Goal: Transaction & Acquisition: Obtain resource

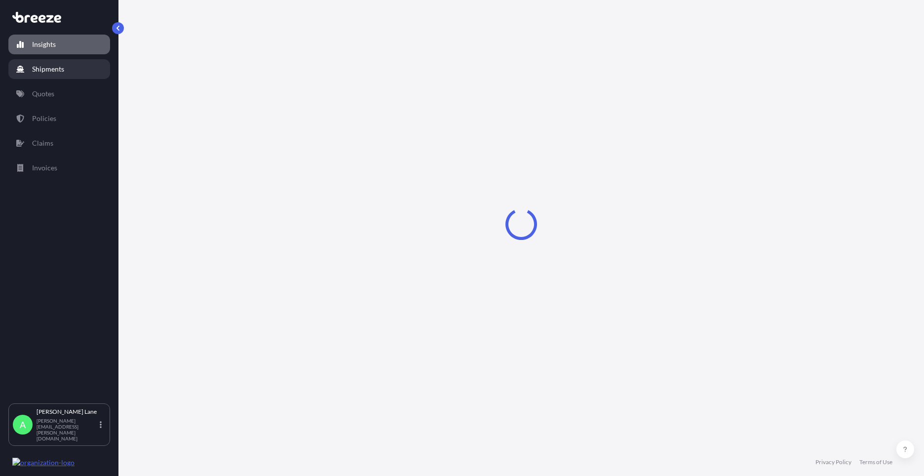
select select "2025"
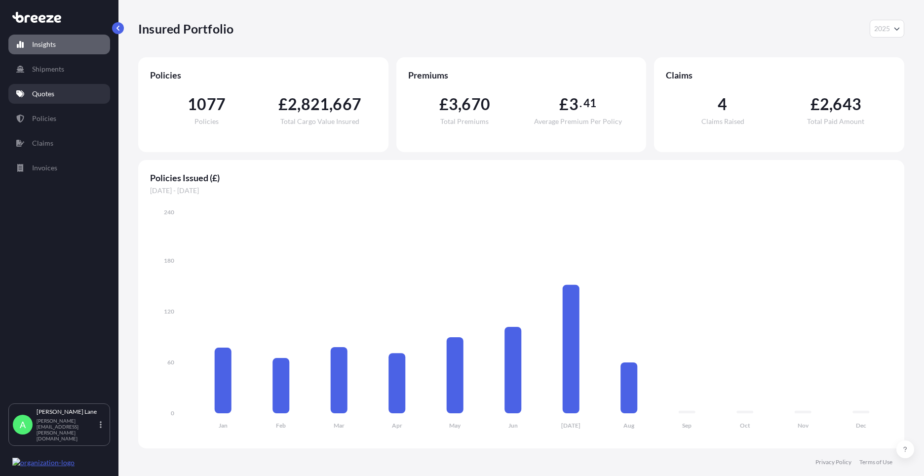
click at [41, 100] on link "Quotes" at bounding box center [59, 94] width 102 height 20
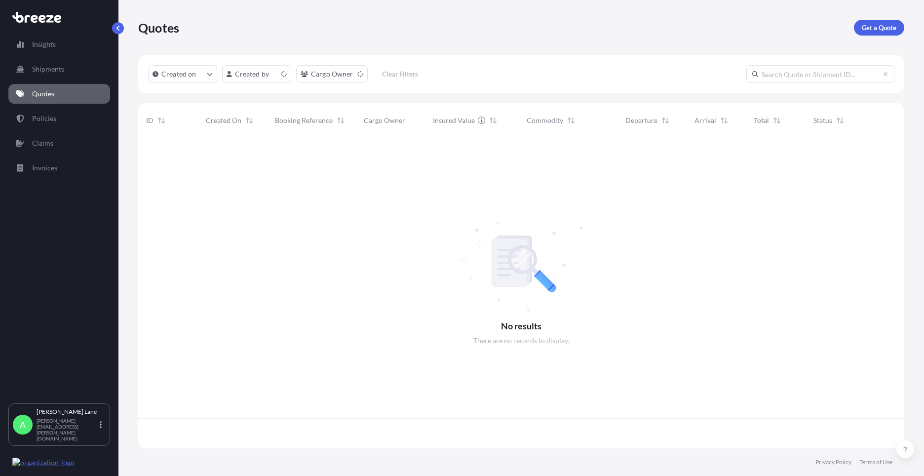
scroll to position [308, 759]
click at [883, 19] on div "Quotes Get a Quote" at bounding box center [521, 27] width 766 height 55
click at [884, 22] on link "Get a Quote" at bounding box center [879, 28] width 50 height 16
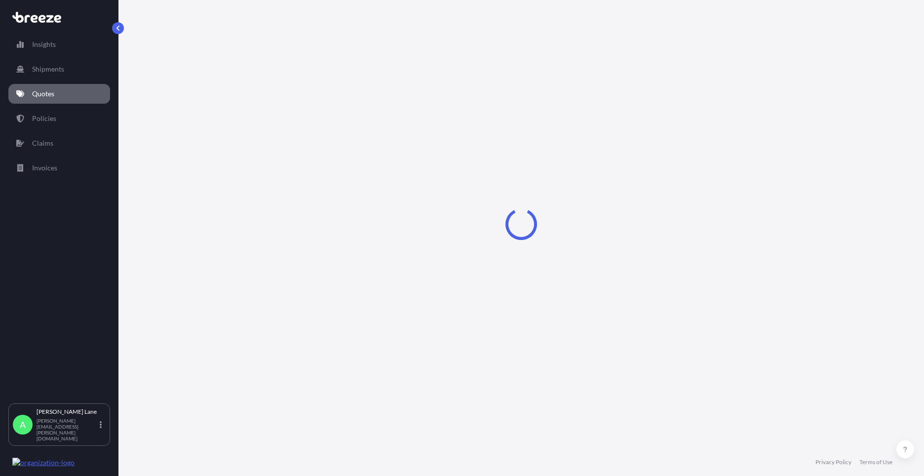
select select "Road"
select select "1"
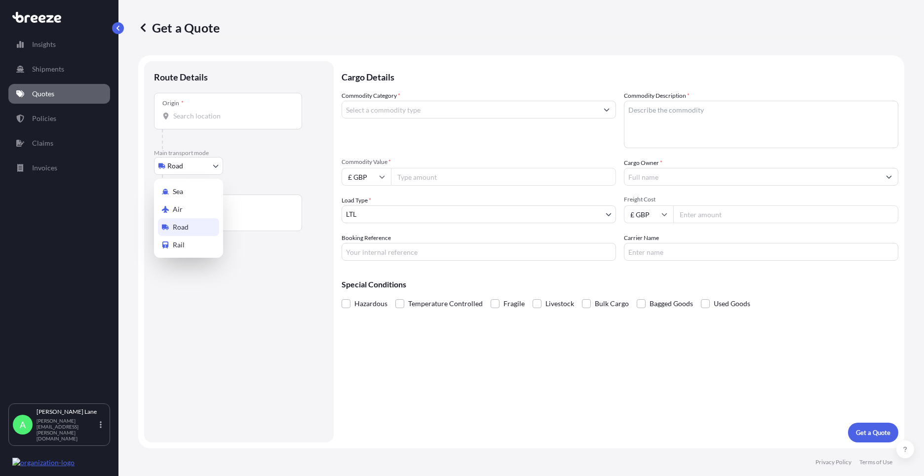
click at [204, 170] on body "Insights Shipments Quotes Policies Claims Invoices A [PERSON_NAME] [PERSON_NAME…" at bounding box center [462, 238] width 924 height 476
click at [189, 207] on div "Air" at bounding box center [188, 209] width 61 height 18
select select "Air"
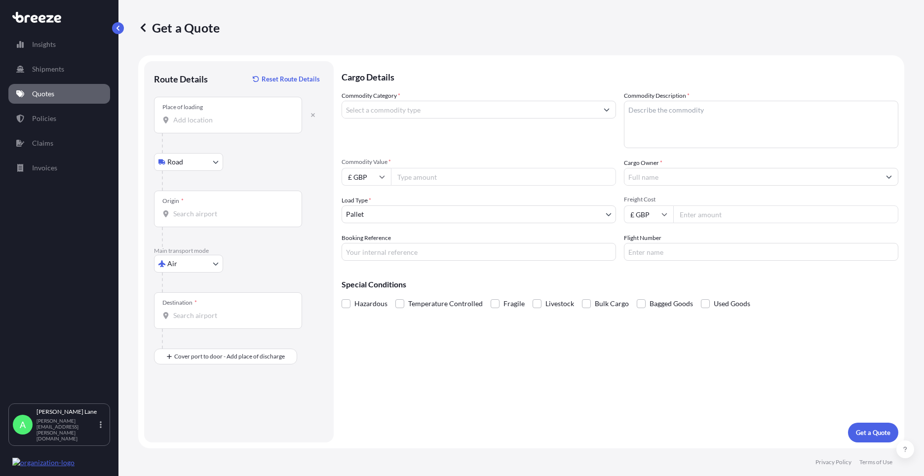
drag, startPoint x: 211, startPoint y: 113, endPoint x: 190, endPoint y: 126, distance: 25.2
click at [190, 126] on div "Place of loading" at bounding box center [228, 115] width 148 height 37
click at [190, 125] on input "Place of loading" at bounding box center [231, 120] width 117 height 10
drag, startPoint x: 190, startPoint y: 125, endPoint x: 179, endPoint y: 120, distance: 11.7
click at [179, 120] on input "Place of loading" at bounding box center [231, 120] width 117 height 10
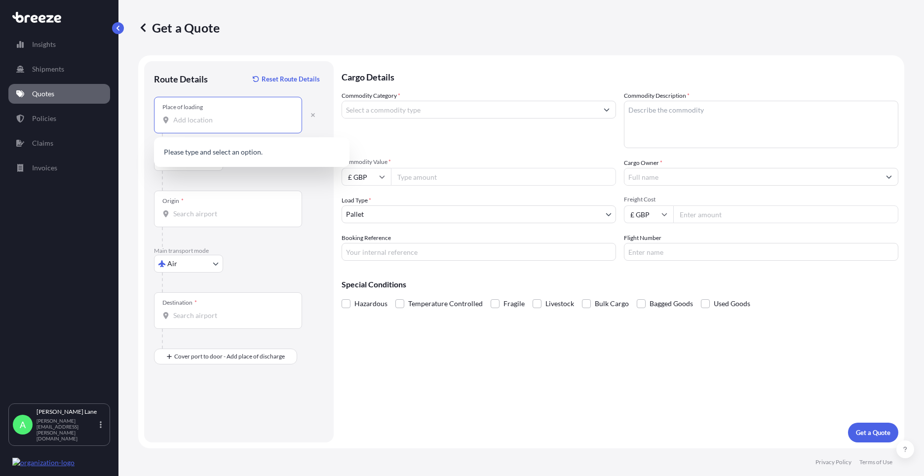
paste input "EN3 7QA"
type input "[STREET_ADDRESS]"
click at [220, 204] on div "Origin *" at bounding box center [228, 209] width 148 height 37
click at [220, 209] on input "Origin *" at bounding box center [231, 214] width 117 height 10
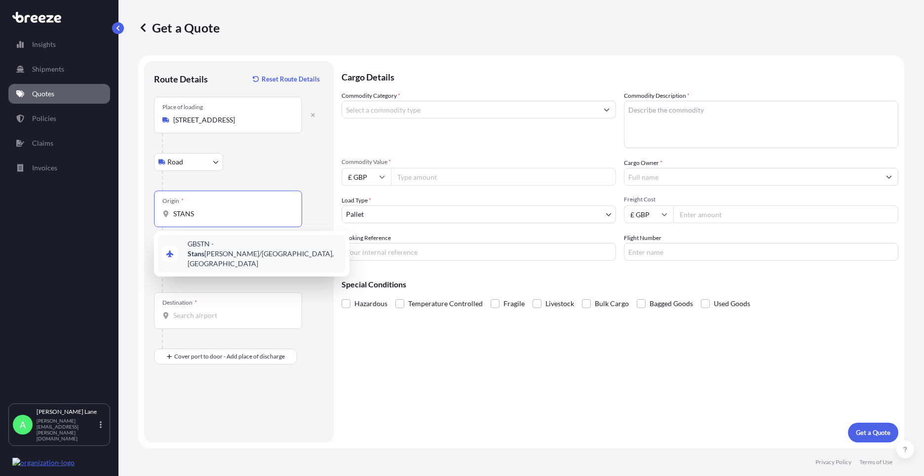
click at [234, 257] on div "GBSTN - [PERSON_NAME] Apt/[GEOGRAPHIC_DATA], [GEOGRAPHIC_DATA]" at bounding box center [252, 254] width 188 height 38
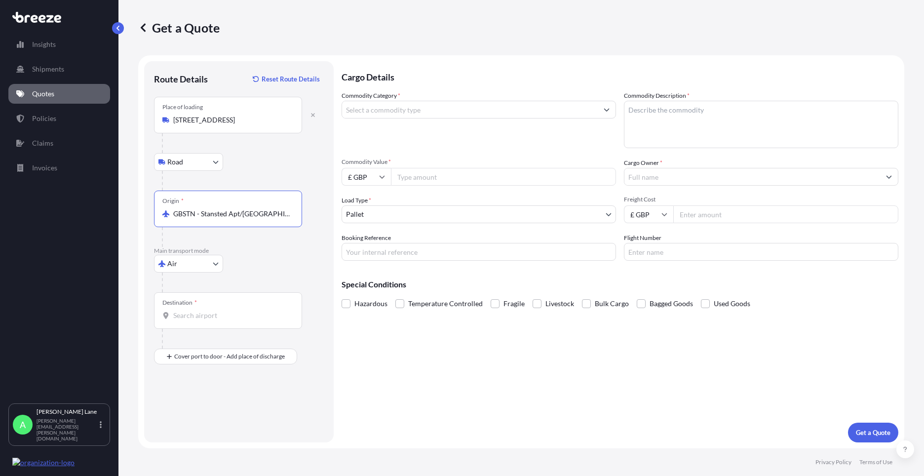
type input "GBSTN - Stansted Apt/[GEOGRAPHIC_DATA], [GEOGRAPHIC_DATA]"
click at [240, 316] on input "Destination *" at bounding box center [231, 316] width 117 height 10
paste input "[PERSON_NAME]"
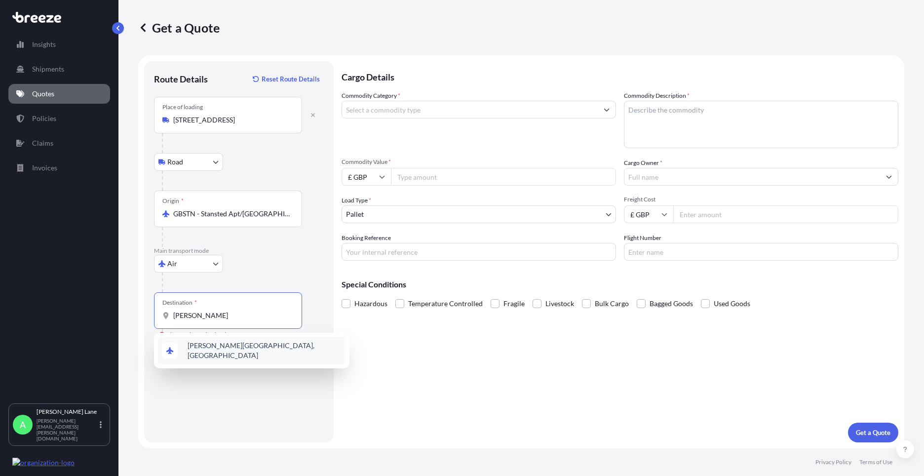
click at [241, 344] on div "[PERSON_NAME][GEOGRAPHIC_DATA], [GEOGRAPHIC_DATA]" at bounding box center [252, 351] width 188 height 28
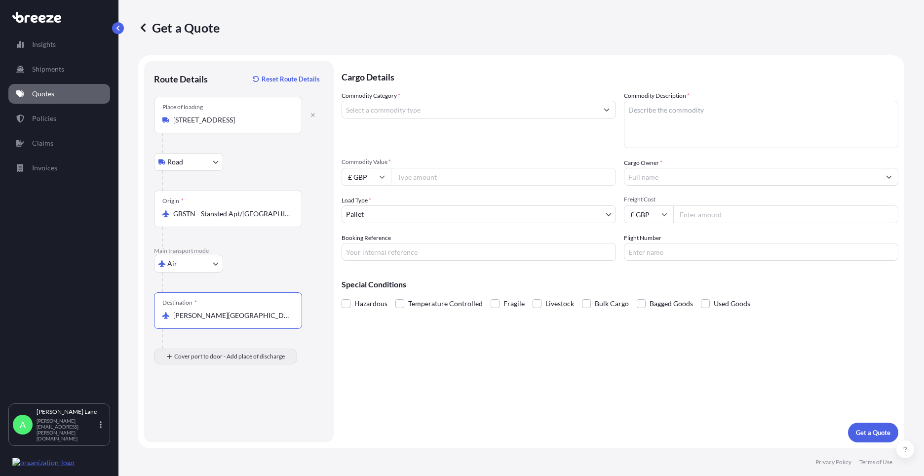
type input "[PERSON_NAME][GEOGRAPHIC_DATA], [GEOGRAPHIC_DATA]"
click at [218, 397] on div "Place of Discharge" at bounding box center [228, 404] width 148 height 37
click at [218, 404] on input "Place of Discharge" at bounding box center [231, 409] width 117 height 10
type input "[GEOGRAPHIC_DATA], [GEOGRAPHIC_DATA] 85286, [GEOGRAPHIC_DATA]"
click at [392, 113] on input "Commodity Category *" at bounding box center [470, 110] width 256 height 18
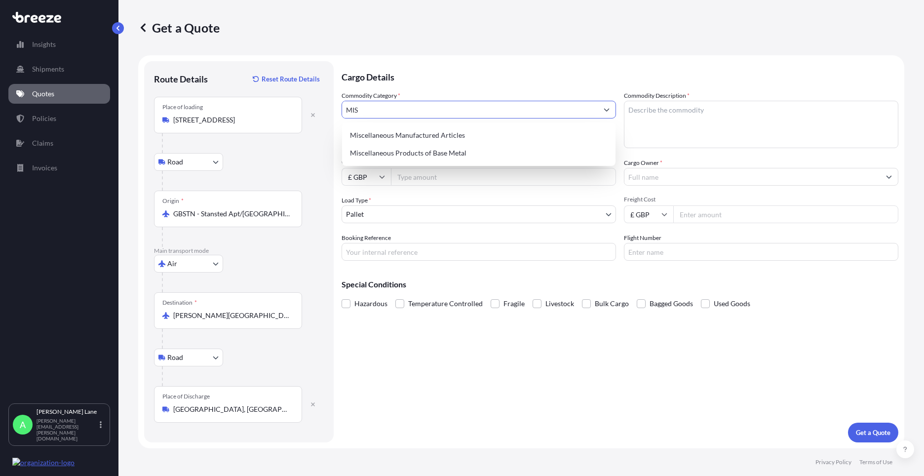
click at [422, 130] on div "Miscellaneous Manufactured Articles" at bounding box center [479, 135] width 266 height 18
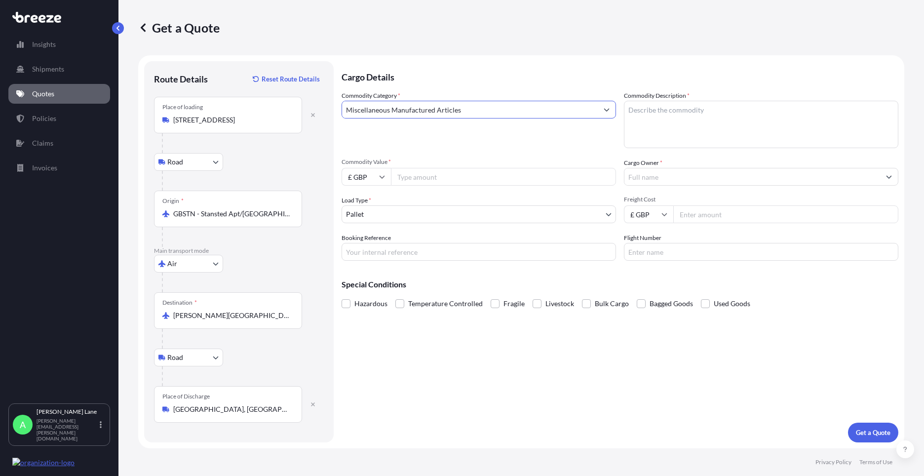
type input "Miscellaneous Manufactured Articles"
click at [424, 174] on input "Commodity Value *" at bounding box center [503, 177] width 225 height 18
type input "824"
click at [355, 183] on input "£ GBP" at bounding box center [366, 177] width 49 height 18
click at [356, 251] on div "$ USD" at bounding box center [366, 245] width 41 height 19
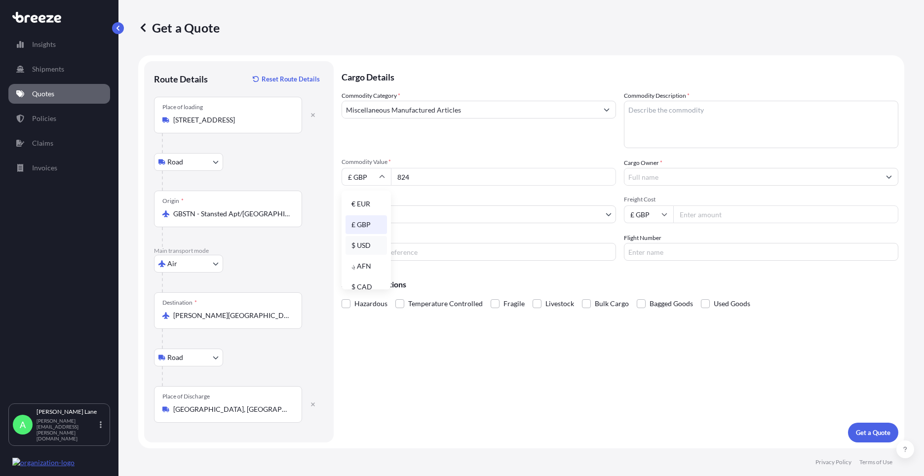
type input "$ USD"
click at [379, 211] on body "Insights Shipments Quotes Policies Claims Invoices A [PERSON_NAME] [PERSON_NAME…" at bounding box center [462, 238] width 924 height 476
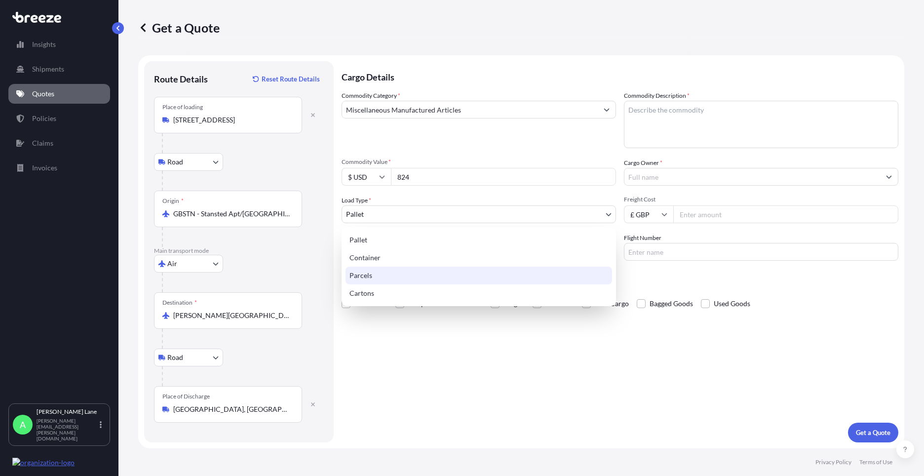
click at [371, 276] on div "Parcels" at bounding box center [479, 276] width 267 height 18
select select "3"
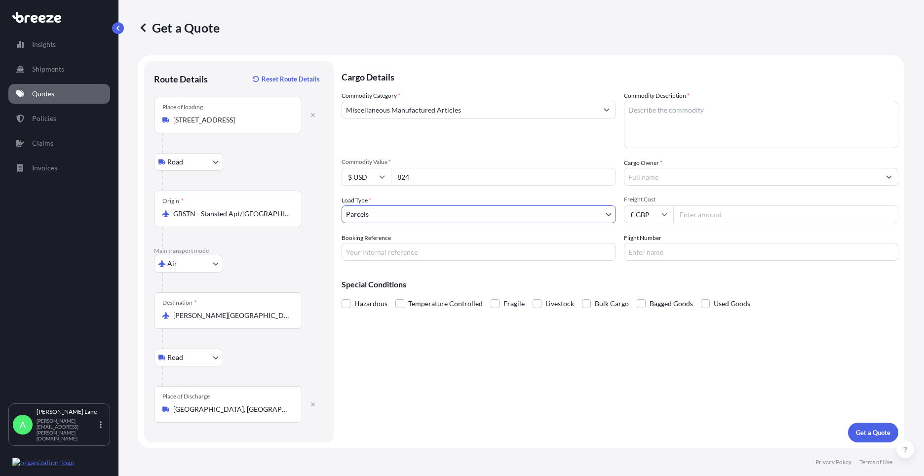
click at [385, 267] on div "Cargo Details Commodity Category * Miscellaneous Manufactured Articles Commodit…" at bounding box center [620, 251] width 557 height 381
click at [386, 252] on input "Booking Reference" at bounding box center [479, 252] width 275 height 18
paste input "1889097"
type input "1889097"
click at [681, 120] on textarea "Commodity Description *" at bounding box center [761, 124] width 275 height 47
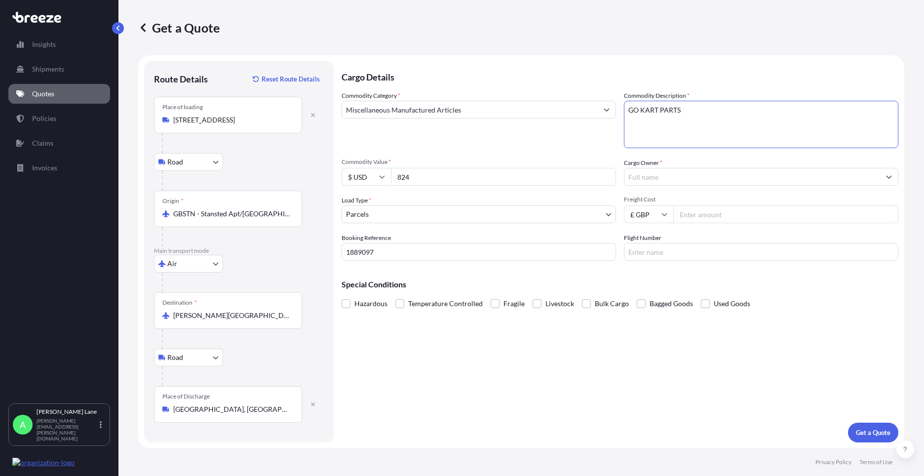
type textarea "GO KART PARTS"
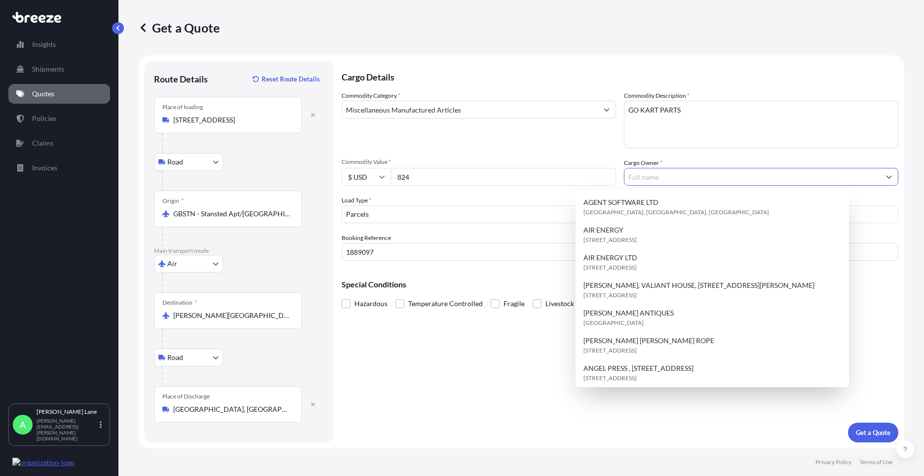
click at [660, 172] on input "Cargo Owner *" at bounding box center [753, 177] width 256 height 18
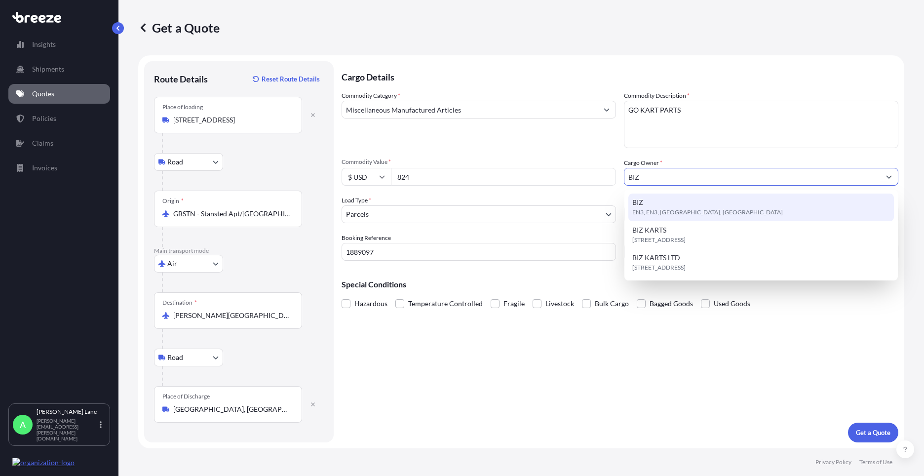
click at [674, 210] on span "EN3, EN3, [GEOGRAPHIC_DATA], [GEOGRAPHIC_DATA]" at bounding box center [708, 212] width 151 height 10
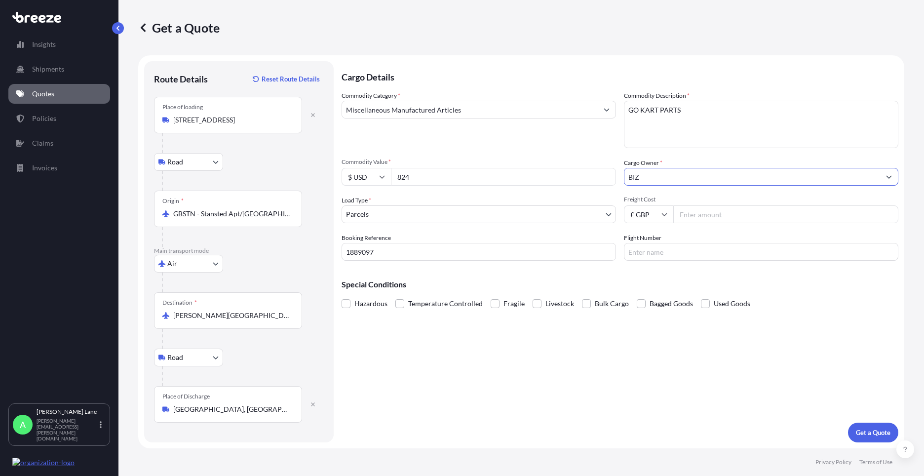
type input "BIZ"
click at [688, 219] on input "Freight Cost" at bounding box center [786, 214] width 225 height 18
type input "66.87"
click at [660, 251] on input "Flight Number" at bounding box center [761, 252] width 275 height 18
type input "FEDEX"
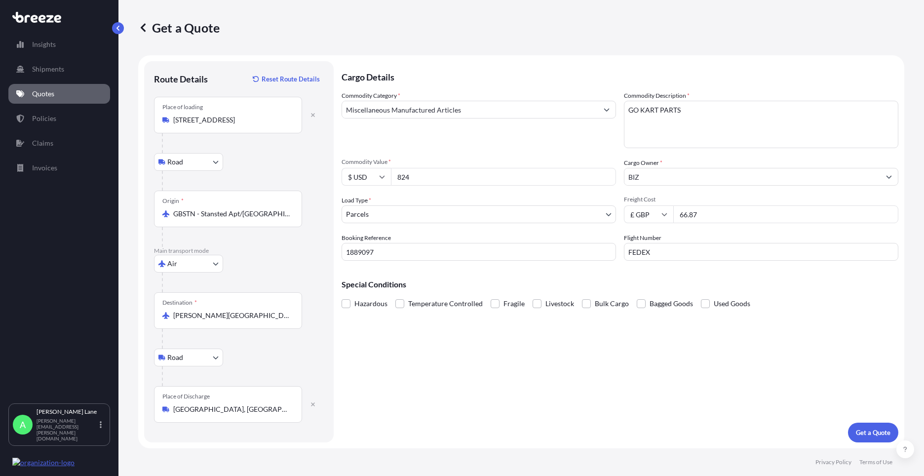
click at [570, 331] on div "Cargo Details Commodity Category * Miscellaneous Manufactured Articles Commodit…" at bounding box center [620, 251] width 557 height 381
click at [864, 439] on button "Get a Quote" at bounding box center [873, 433] width 50 height 20
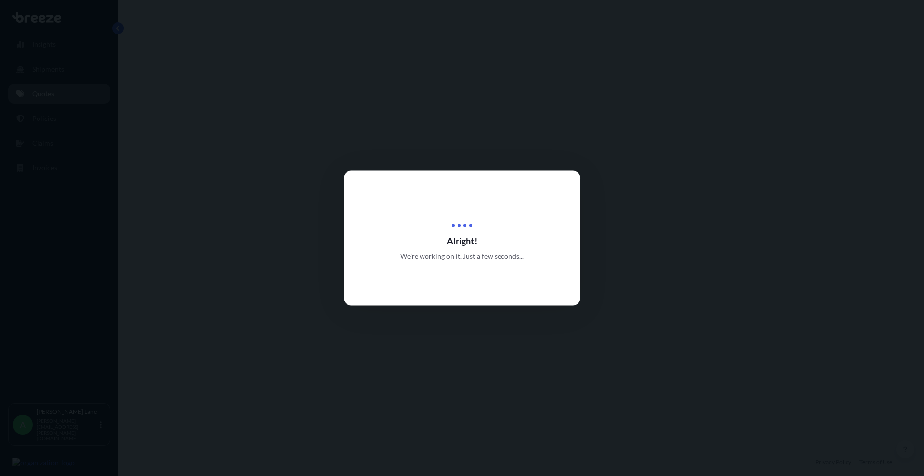
select select "Road"
select select "Air"
select select "Road"
select select "3"
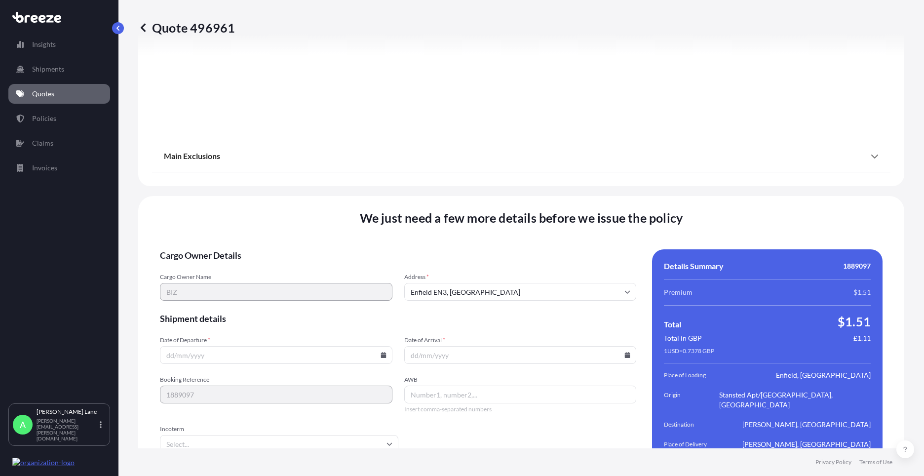
scroll to position [1288, 0]
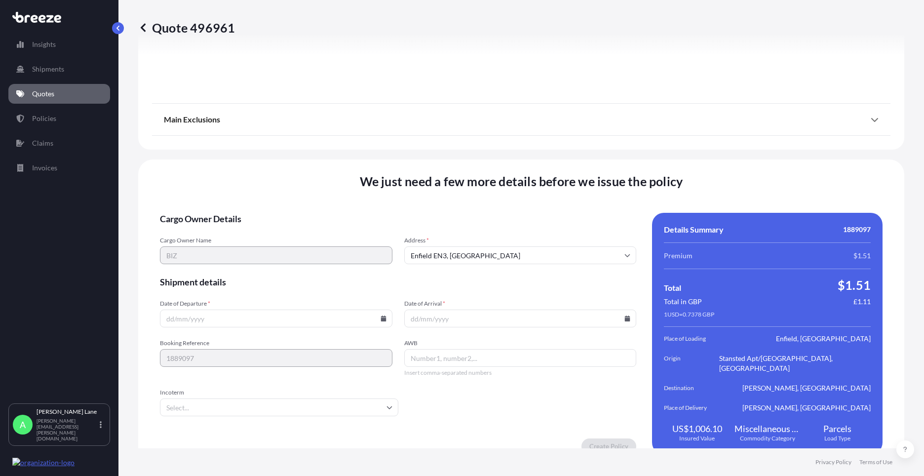
click at [381, 316] on icon at bounding box center [384, 319] width 6 height 6
click at [212, 240] on button "18" at bounding box center [206, 240] width 16 height 16
type input "[DATE]"
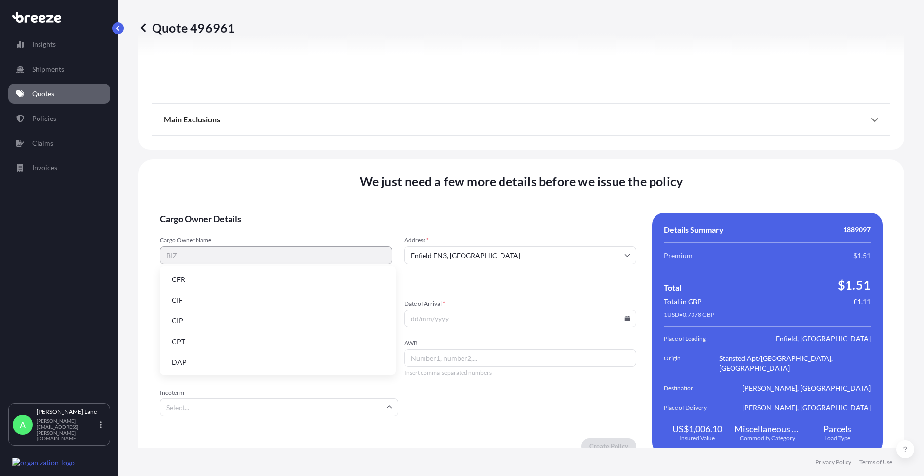
click at [223, 399] on input "Incoterm" at bounding box center [279, 408] width 239 height 18
click at [235, 359] on li "DAP" at bounding box center [278, 362] width 228 height 19
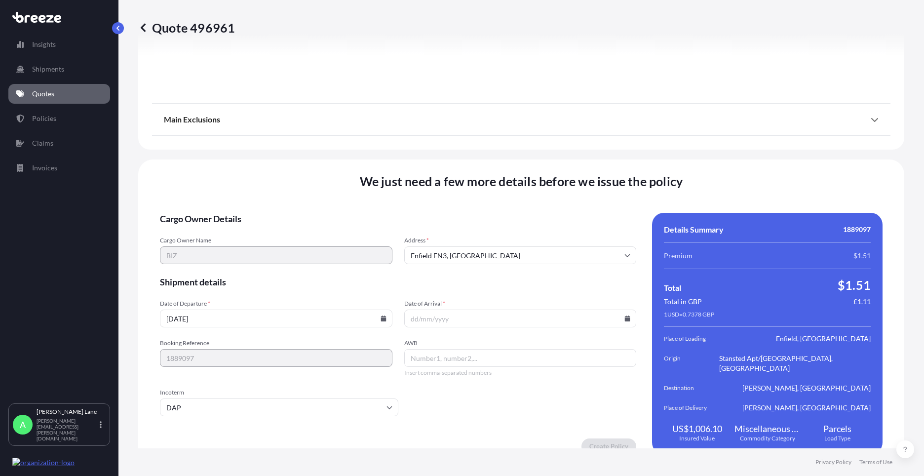
paste input "392212964964"
type input "392212964964"
click at [625, 316] on icon at bounding box center [628, 319] width 6 height 6
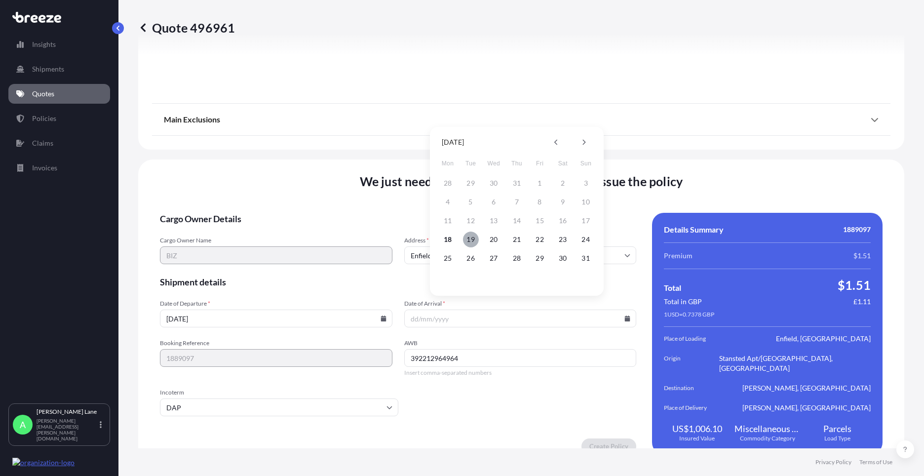
click at [469, 240] on button "19" at bounding box center [471, 240] width 16 height 16
type input "[DATE]"
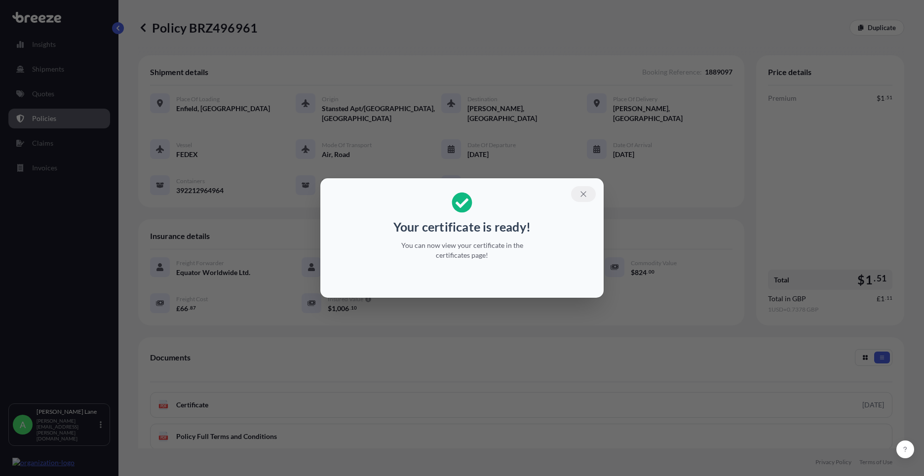
click at [587, 194] on icon "button" at bounding box center [583, 194] width 9 height 9
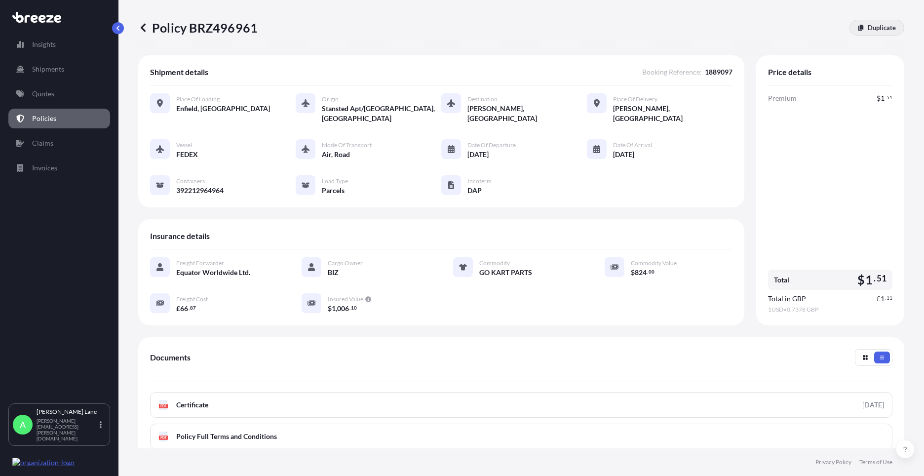
click at [860, 33] on link "Duplicate" at bounding box center [877, 28] width 55 height 16
select select "Road"
select select "Air"
select select "Road"
select select "3"
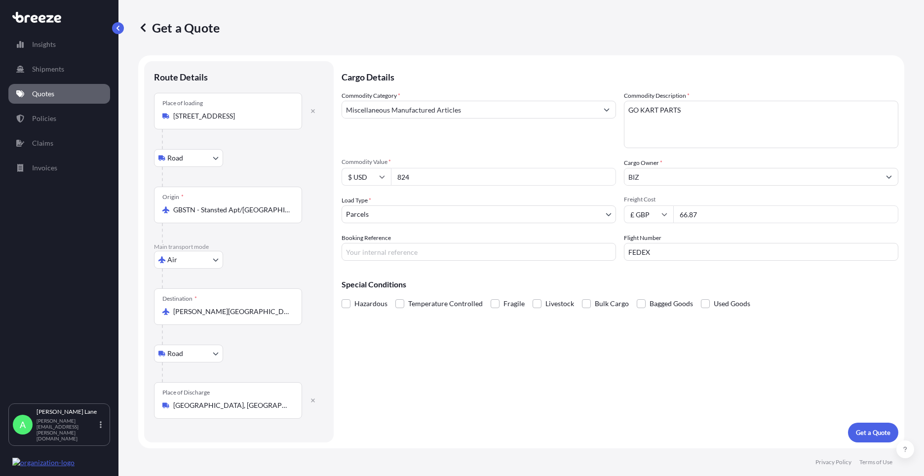
drag, startPoint x: 416, startPoint y: 181, endPoint x: 383, endPoint y: 185, distance: 32.8
click at [382, 184] on div "$ USD 824" at bounding box center [479, 177] width 275 height 18
type input "617"
drag, startPoint x: 447, startPoint y: 250, endPoint x: 441, endPoint y: 257, distance: 9.8
click at [447, 250] on input "Booking Reference" at bounding box center [479, 252] width 275 height 18
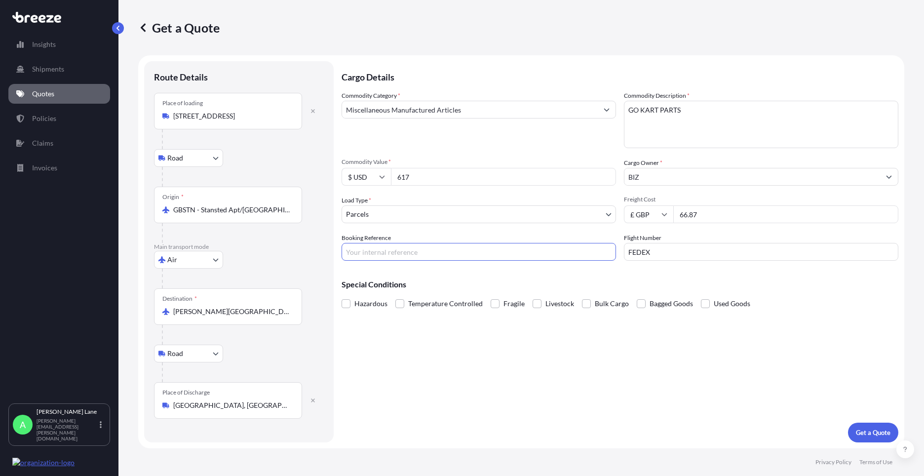
paste input "1889101"
type input "1889101"
drag, startPoint x: 697, startPoint y: 214, endPoint x: 612, endPoint y: 221, distance: 84.7
click at [615, 221] on div "Commodity Category * Miscellaneous Manufactured Articles Commodity Description …" at bounding box center [620, 176] width 557 height 170
type input "57.49"
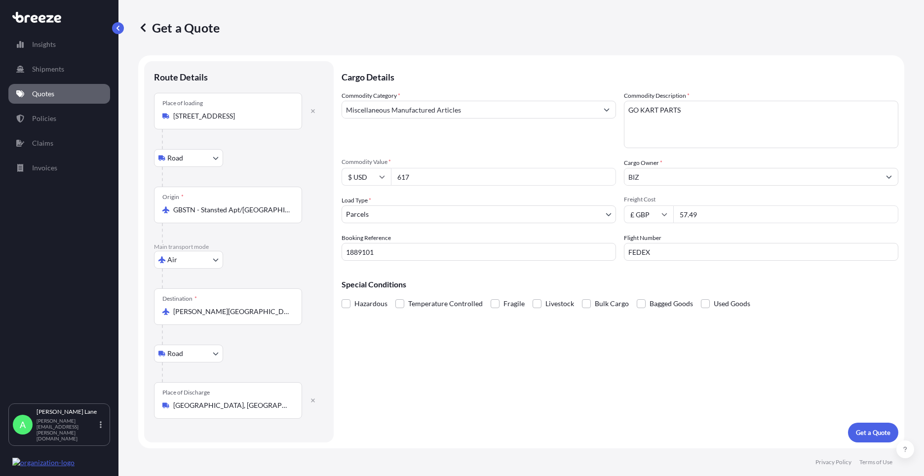
click at [863, 422] on div "Cargo Details Commodity Category * Miscellaneous Manufactured Articles Commodit…" at bounding box center [620, 251] width 557 height 381
click at [867, 428] on p "Get a Quote" at bounding box center [873, 433] width 35 height 10
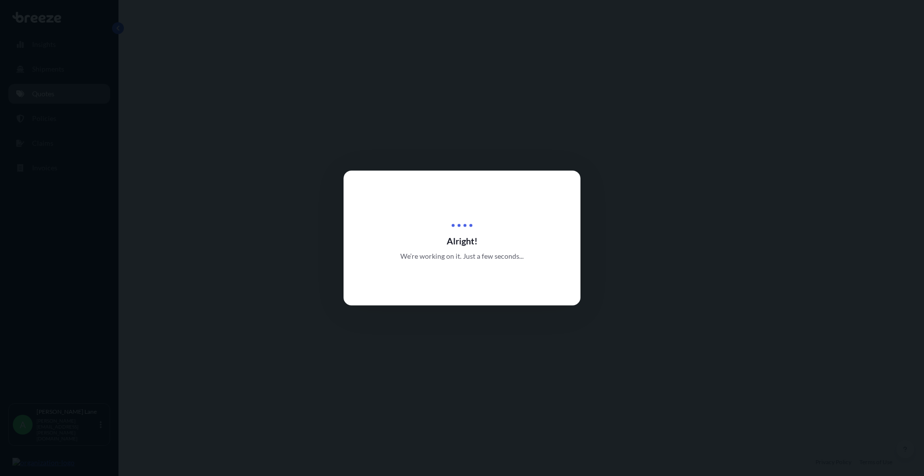
select select "Road"
select select "Air"
select select "Road"
select select "3"
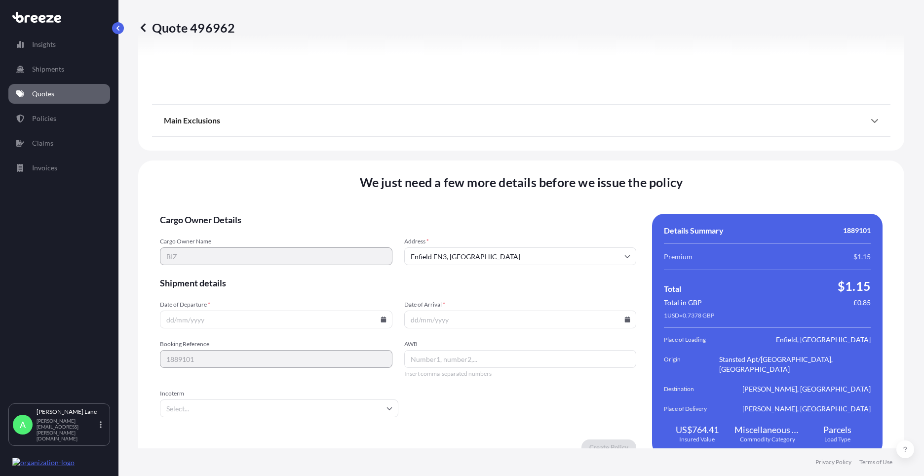
scroll to position [1288, 0]
click at [381, 316] on icon at bounding box center [383, 319] width 5 height 6
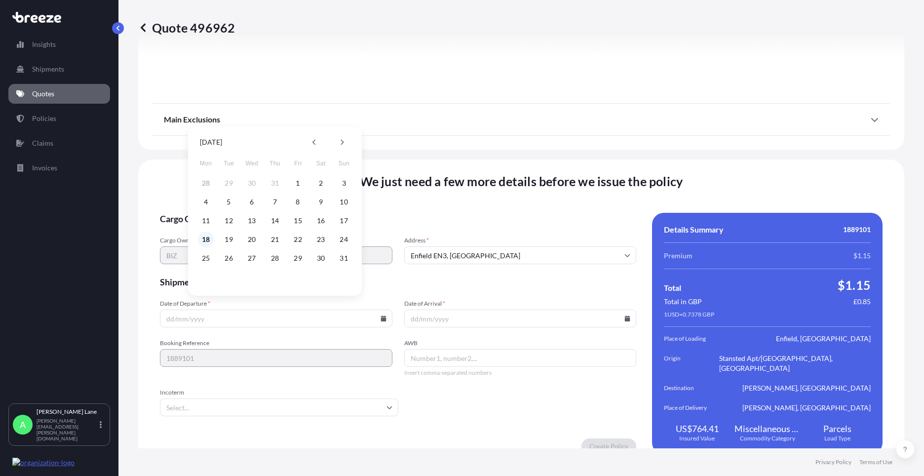
click at [209, 238] on button "18" at bounding box center [206, 240] width 16 height 16
type input "[DATE]"
click at [218, 399] on input "Incoterm" at bounding box center [279, 408] width 239 height 18
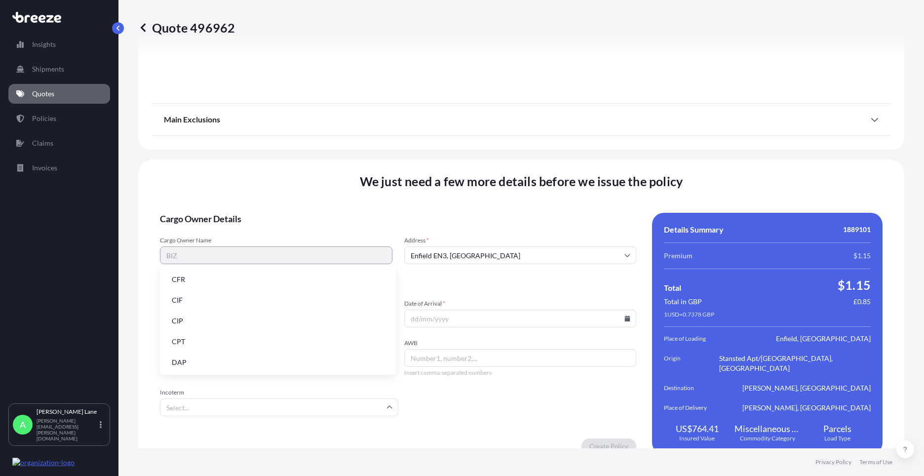
drag, startPoint x: 224, startPoint y: 362, endPoint x: 281, endPoint y: 347, distance: 59.2
click at [225, 360] on li "DAP" at bounding box center [278, 362] width 228 height 19
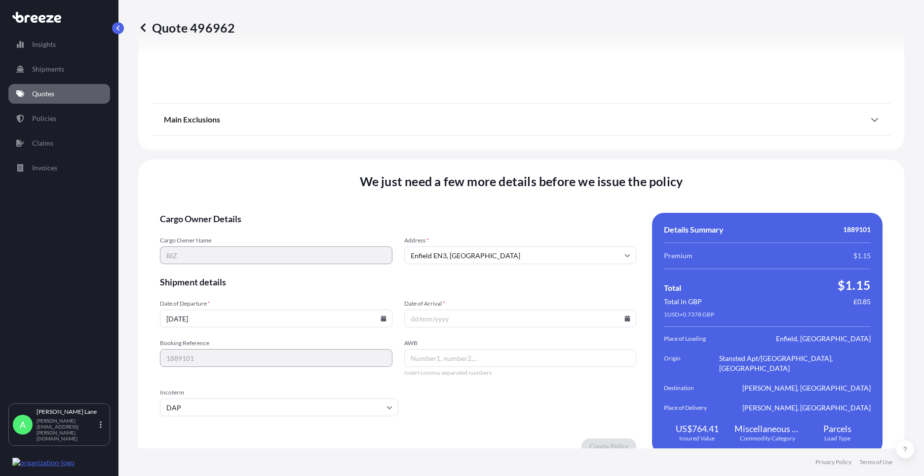
click at [453, 310] on input "Date of Arrival *" at bounding box center [520, 319] width 233 height 18
click at [626, 310] on input "Date of Arrival *" at bounding box center [520, 319] width 233 height 18
click at [625, 316] on icon at bounding box center [627, 319] width 5 height 6
click at [482, 237] on div "18 19 20 21 22 23 24" at bounding box center [517, 240] width 158 height 18
click at [474, 241] on button "19" at bounding box center [471, 240] width 16 height 16
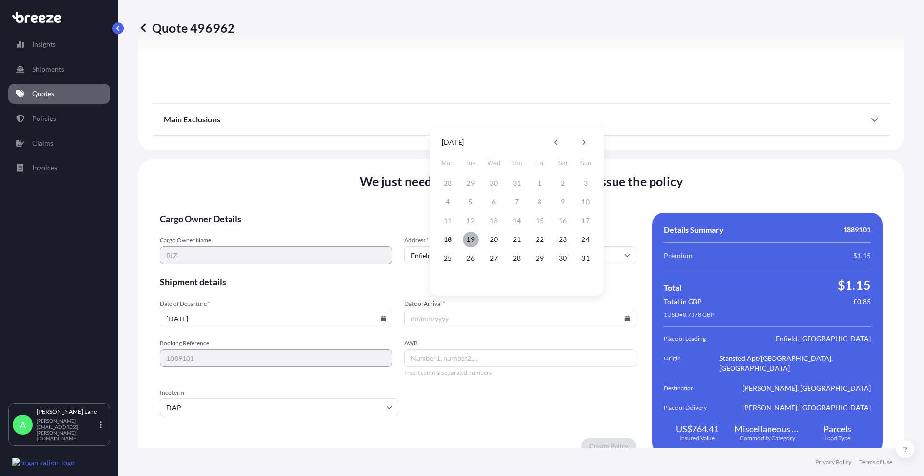
type input "[DATE]"
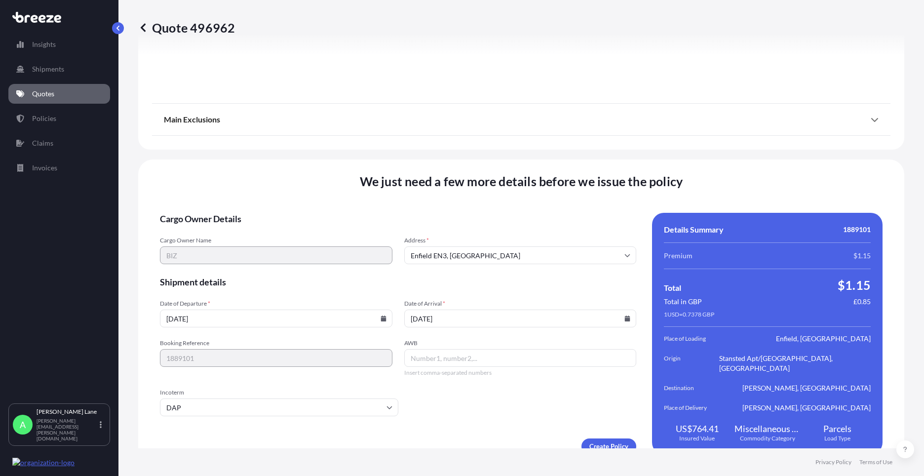
click at [447, 353] on input "AWB" at bounding box center [520, 358] width 233 height 18
paste input "392212971142"
type input "392212971142"
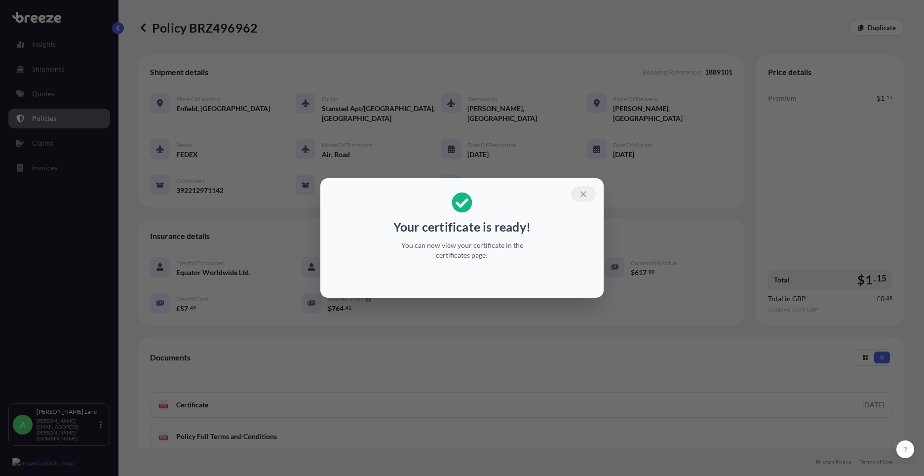
click at [586, 194] on icon "button" at bounding box center [583, 194] width 9 height 9
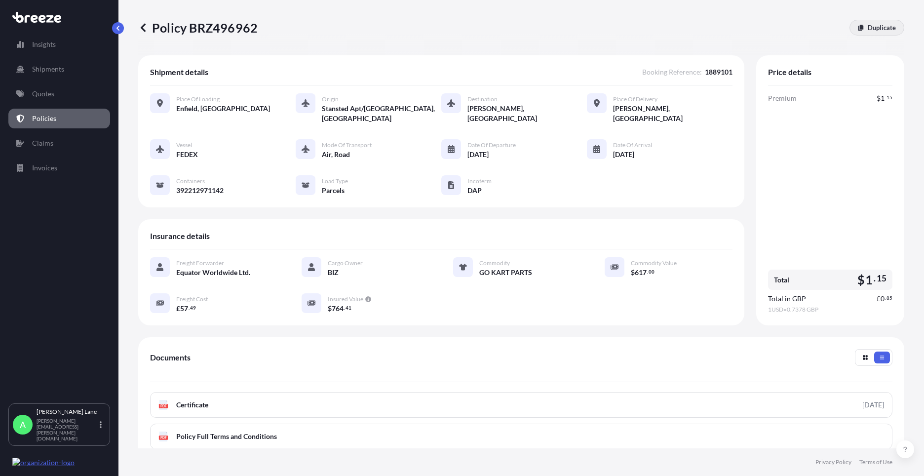
click at [856, 33] on link "Duplicate" at bounding box center [877, 28] width 55 height 16
select select "Road"
select select "Air"
select select "Road"
select select "3"
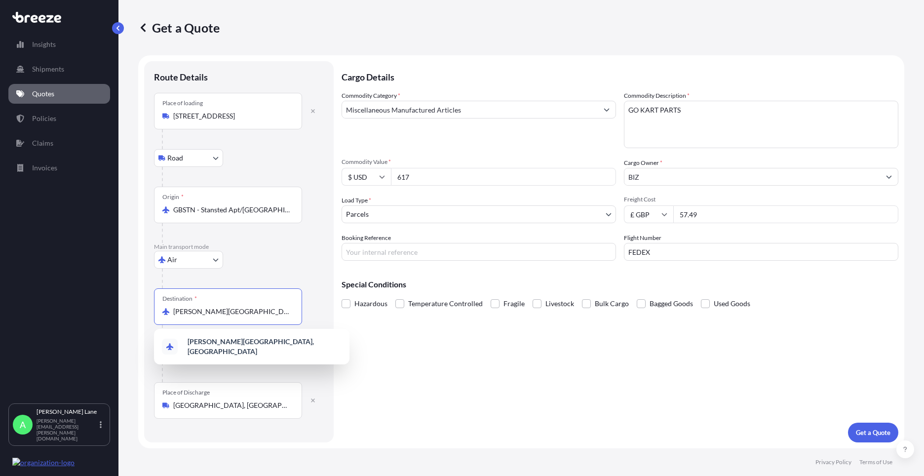
drag, startPoint x: 211, startPoint y: 312, endPoint x: 166, endPoint y: 314, distance: 45.0
click at [166, 314] on div "[PERSON_NAME][GEOGRAPHIC_DATA], [GEOGRAPHIC_DATA]" at bounding box center [227, 312] width 131 height 10
paste input "MASHANUCKET"
drag, startPoint x: 257, startPoint y: 314, endPoint x: 171, endPoint y: 314, distance: 86.4
click at [171, 314] on div "[PERSON_NAME][GEOGRAPHIC_DATA], [GEOGRAPHIC_DATA]" at bounding box center [227, 312] width 131 height 10
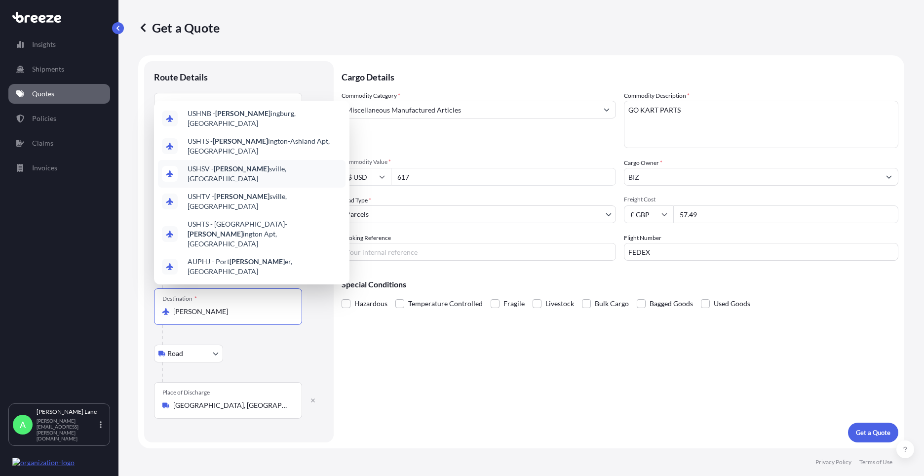
click at [254, 184] on span "USHSV - [PERSON_NAME] sville, [GEOGRAPHIC_DATA]" at bounding box center [265, 174] width 154 height 20
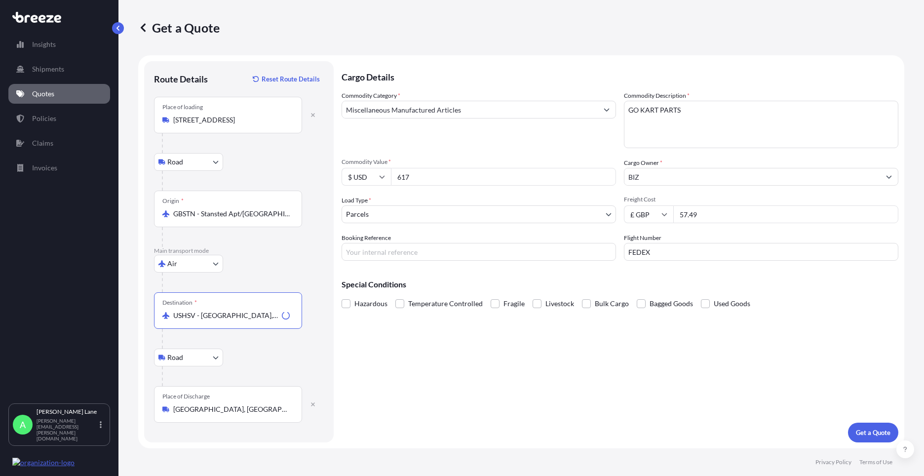
type input "USHSV - [GEOGRAPHIC_DATA], [GEOGRAPHIC_DATA]"
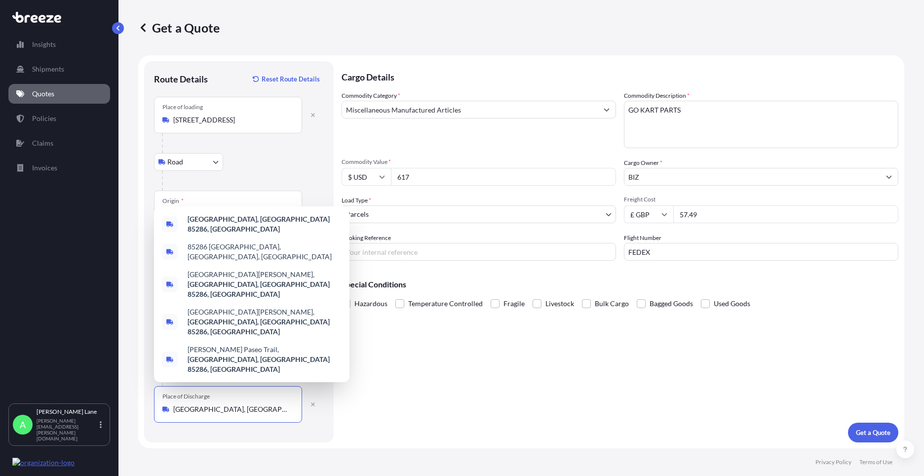
drag, startPoint x: 258, startPoint y: 412, endPoint x: 170, endPoint y: 414, distance: 87.9
click at [151, 410] on div "Route Details Reset Route Details Place of loading Enfield EN3 [GEOGRAPHIC_DATA…" at bounding box center [239, 251] width 190 height 381
paste input "MASHANUCKET"
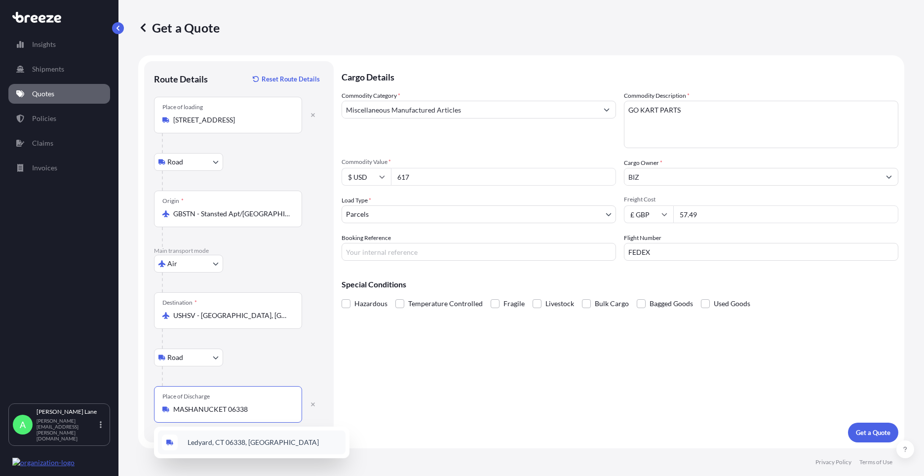
click at [235, 443] on span "Ledyard, CT 06338, [GEOGRAPHIC_DATA]" at bounding box center [253, 443] width 131 height 10
type input "Ledyard, CT 06338, [GEOGRAPHIC_DATA]"
drag, startPoint x: 399, startPoint y: 182, endPoint x: 387, endPoint y: 191, distance: 14.9
click at [383, 184] on div "$ USD 617" at bounding box center [479, 177] width 275 height 18
type input "788.74"
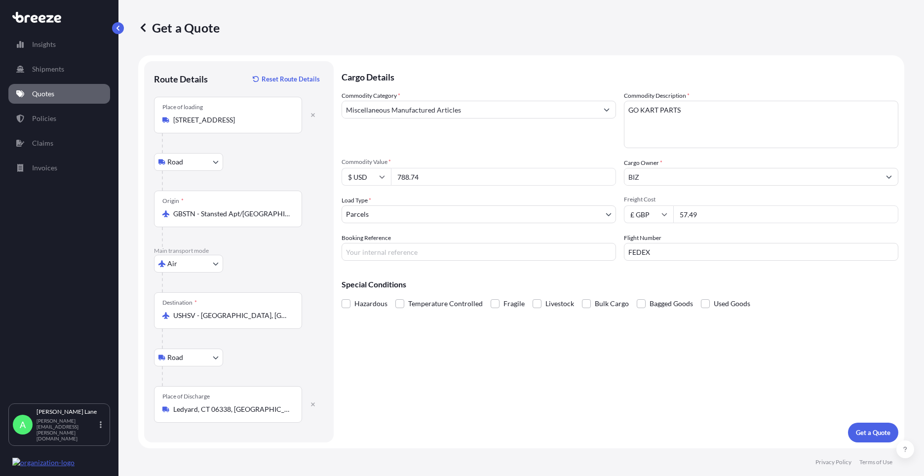
click at [403, 252] on input "Booking Reference" at bounding box center [479, 252] width 275 height 18
paste input "1889107"
type input "1889107"
drag, startPoint x: 714, startPoint y: 216, endPoint x: 609, endPoint y: 224, distance: 105.0
click at [610, 224] on div "Commodity Category * Miscellaneous Manufactured Articles Commodity Description …" at bounding box center [620, 176] width 557 height 170
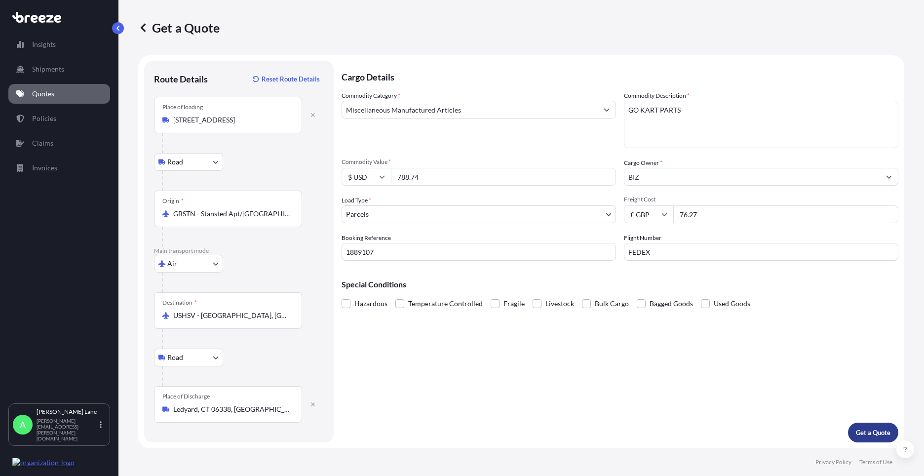
type input "76.27"
click at [862, 434] on p "Get a Quote" at bounding box center [873, 433] width 35 height 10
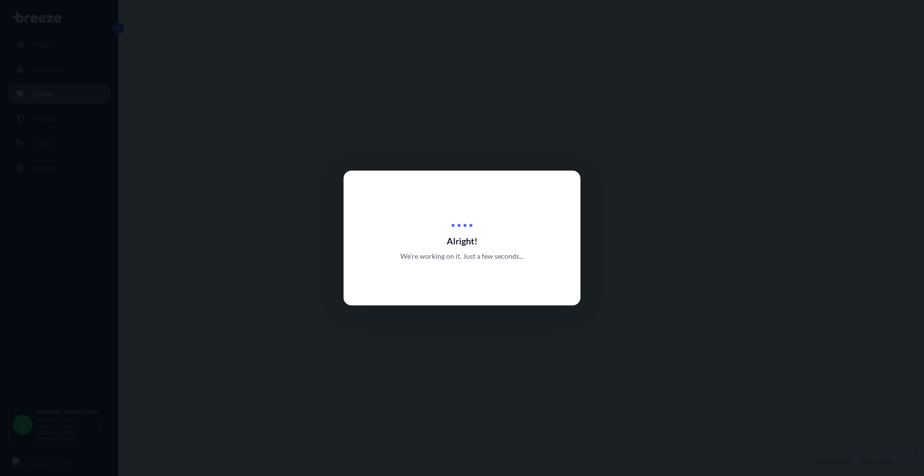
select select "Road"
select select "Air"
select select "Road"
select select "3"
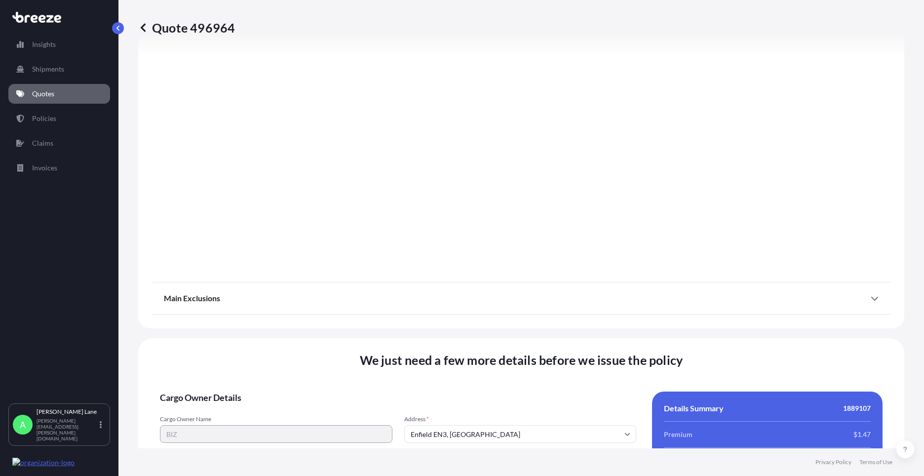
scroll to position [1288, 0]
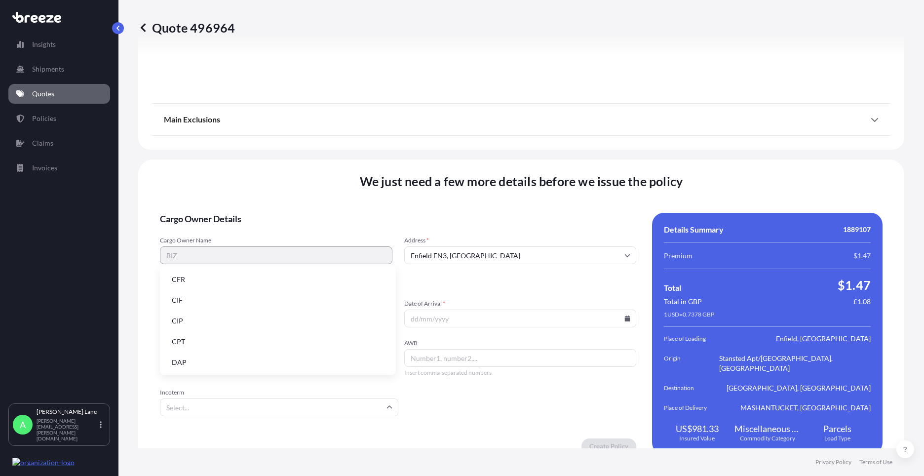
click at [250, 401] on input "Incoterm" at bounding box center [279, 408] width 239 height 18
click at [231, 358] on li "DAP" at bounding box center [278, 362] width 228 height 19
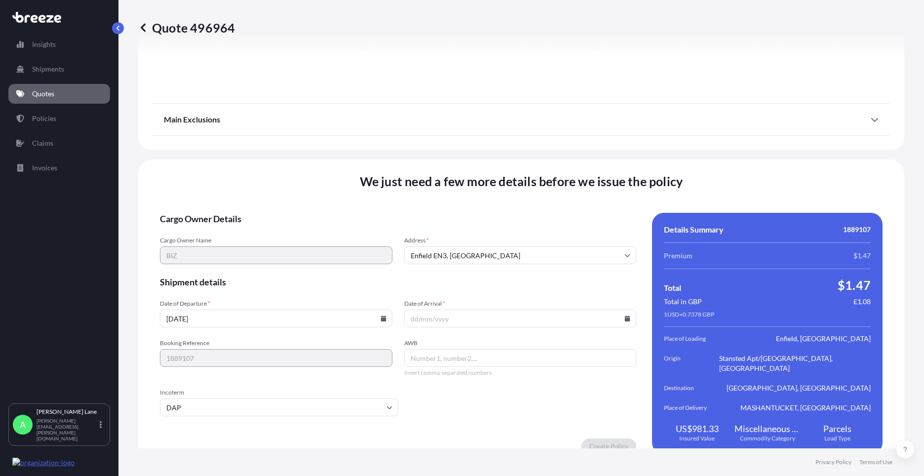
paste input "392213099548"
type input "392213099548"
click at [622, 312] on input "Date of Arrival *" at bounding box center [520, 319] width 233 height 18
click at [625, 316] on icon at bounding box center [627, 319] width 5 height 6
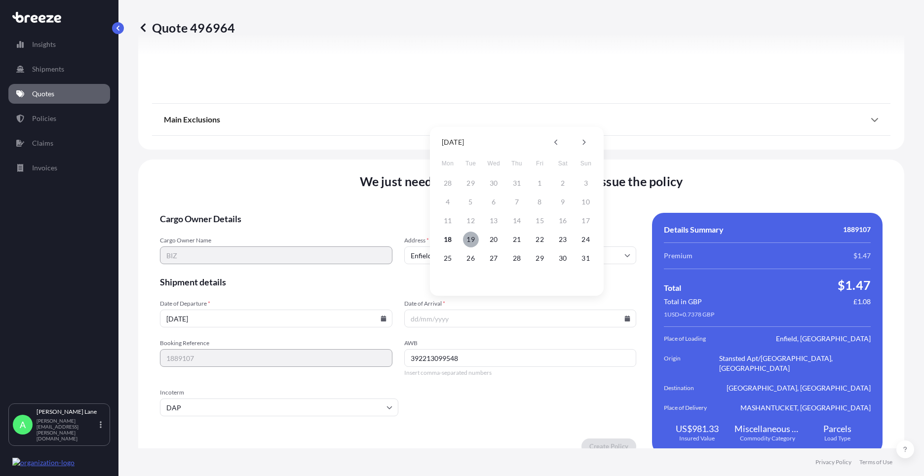
click at [474, 240] on button "19" at bounding box center [471, 240] width 16 height 16
type input "[DATE]"
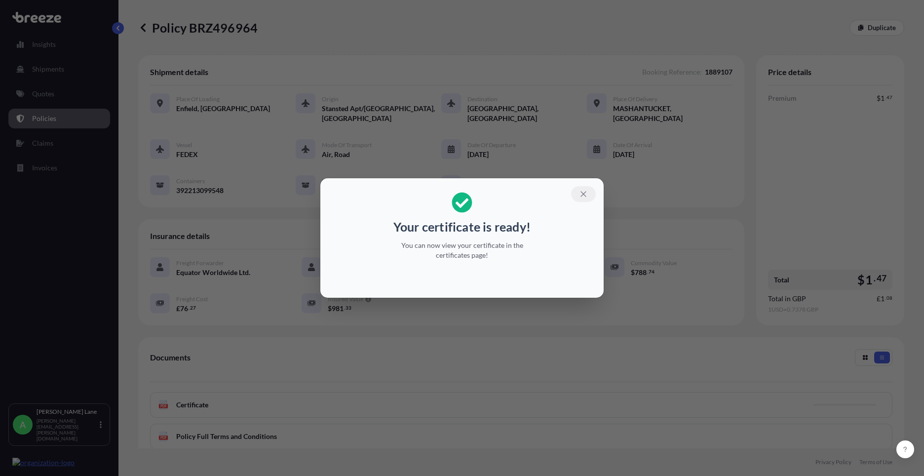
click at [589, 192] on button "button" at bounding box center [583, 194] width 25 height 16
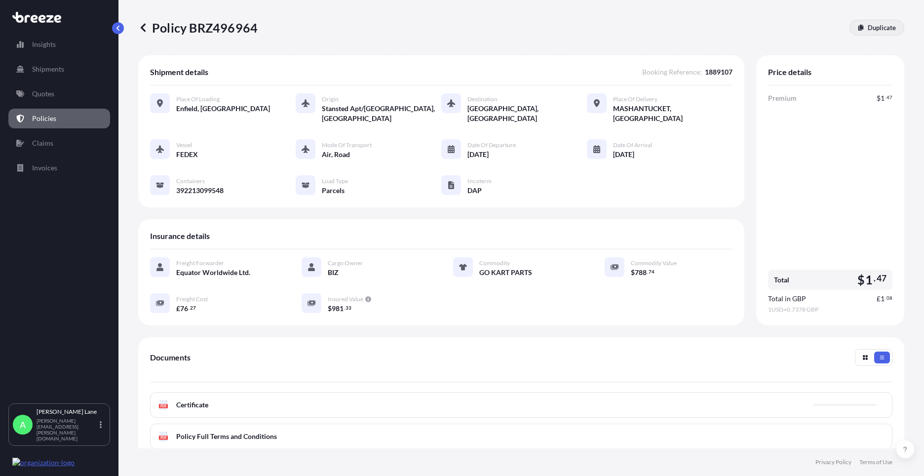
click at [873, 31] on p "Duplicate" at bounding box center [882, 28] width 28 height 10
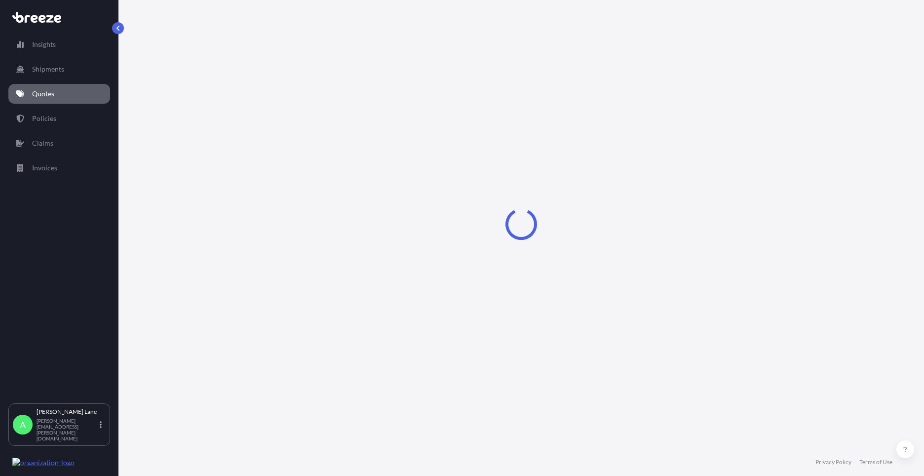
select select "Road"
select select "Air"
select select "Road"
select select "3"
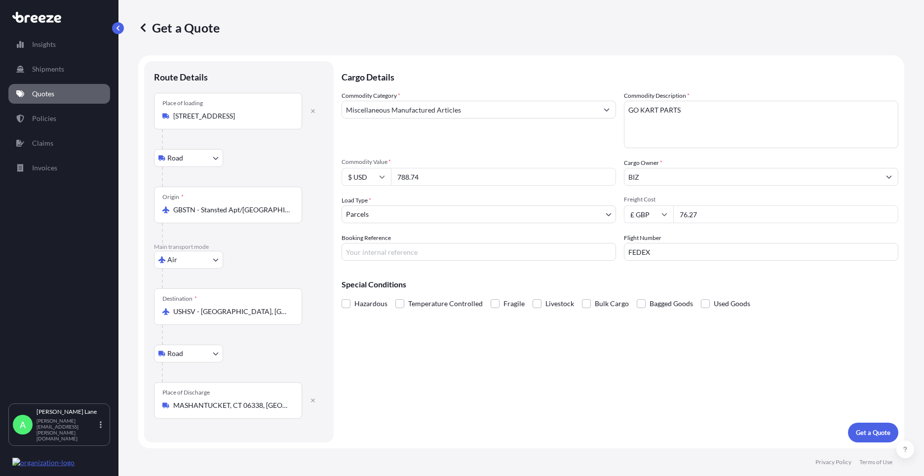
drag, startPoint x: 427, startPoint y: 180, endPoint x: 380, endPoint y: 184, distance: 47.6
click at [380, 184] on div "$ USD 788.74" at bounding box center [479, 177] width 275 height 18
type input "805.50"
drag, startPoint x: 371, startPoint y: 253, endPoint x: 369, endPoint y: 259, distance: 5.8
click at [371, 253] on input "Booking Reference" at bounding box center [479, 252] width 275 height 18
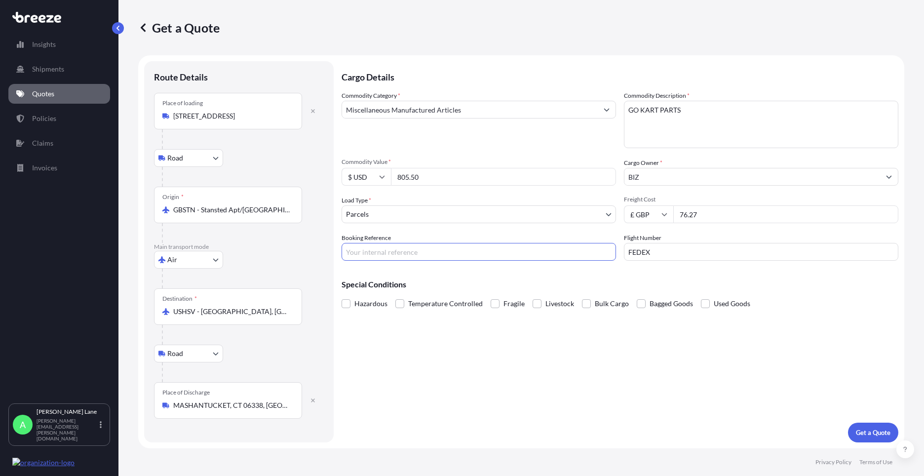
paste input "1889136"
type input "1889136"
drag, startPoint x: 706, startPoint y: 217, endPoint x: 632, endPoint y: 221, distance: 74.6
click at [632, 221] on div "£ GBP 76.27" at bounding box center [761, 214] width 275 height 18
type input "78.81"
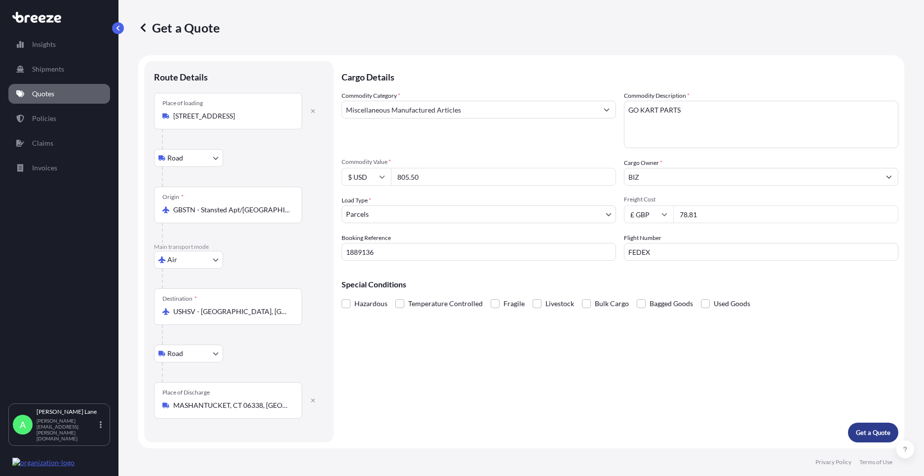
click at [878, 430] on p "Get a Quote" at bounding box center [873, 433] width 35 height 10
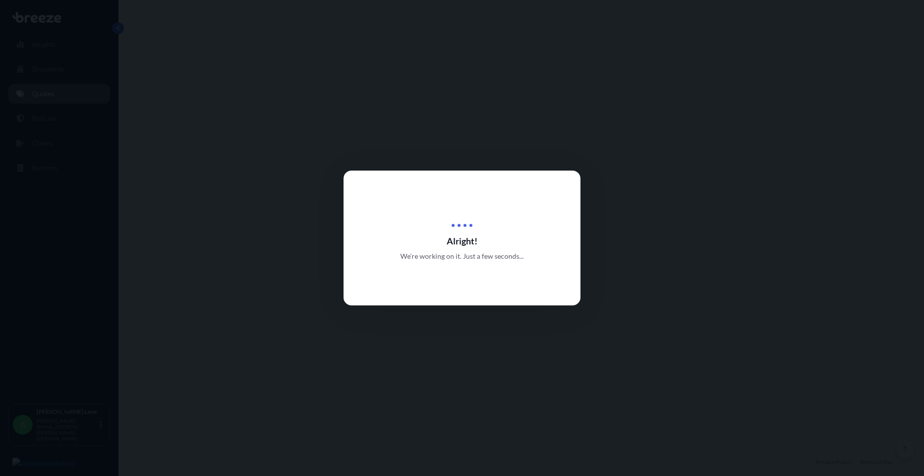
select select "Road"
select select "Air"
select select "Road"
select select "3"
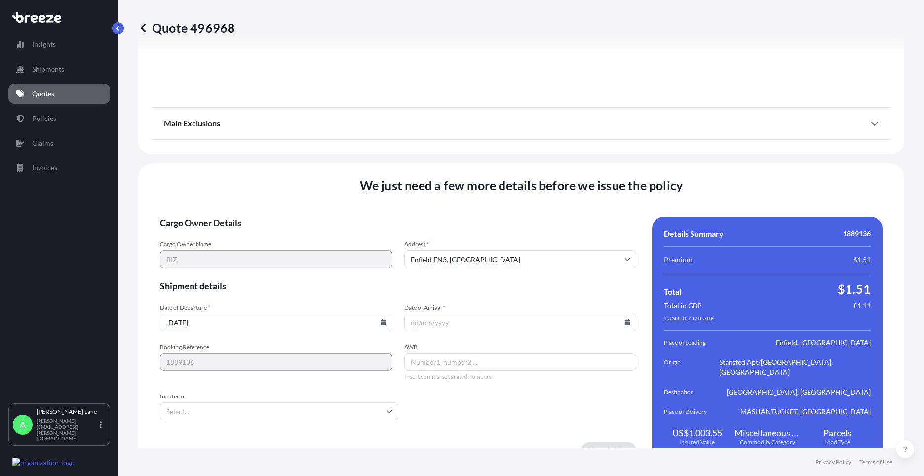
scroll to position [1288, 0]
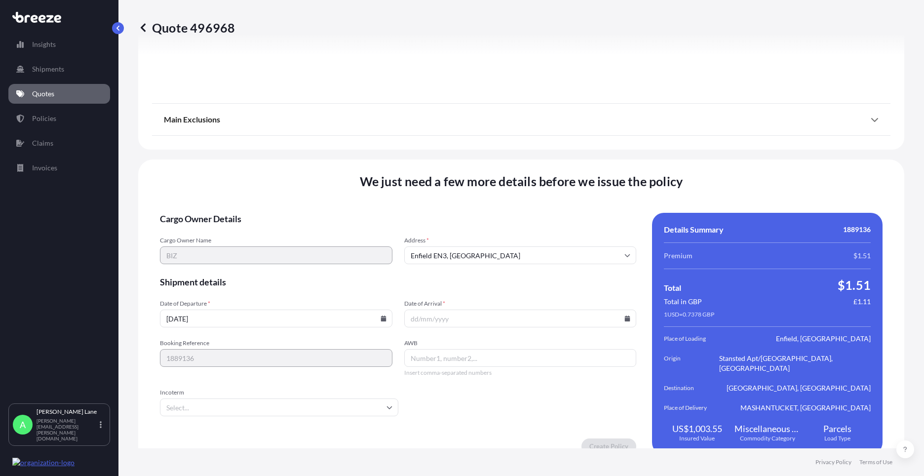
click at [381, 316] on icon at bounding box center [384, 319] width 6 height 6
click at [276, 399] on input "Incoterm" at bounding box center [279, 408] width 239 height 18
click at [238, 399] on input "Incoterm" at bounding box center [279, 408] width 239 height 18
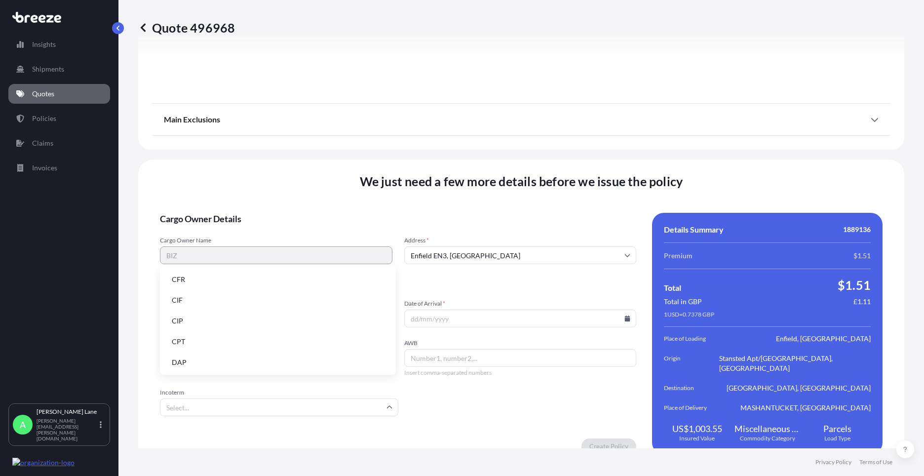
click at [234, 357] on li "DAP" at bounding box center [278, 362] width 228 height 19
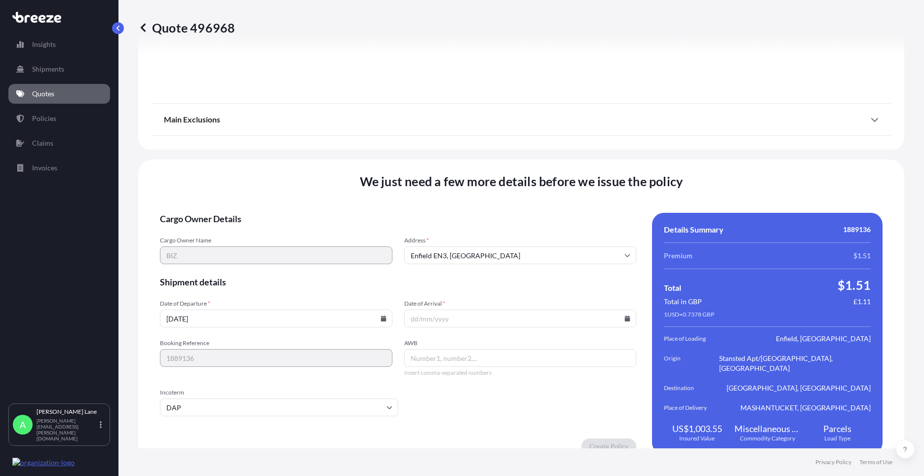
click at [627, 310] on input "Date of Arrival *" at bounding box center [520, 319] width 233 height 18
click at [624, 310] on div at bounding box center [520, 319] width 233 height 18
click at [625, 316] on icon at bounding box center [628, 319] width 6 height 6
click at [471, 239] on button "19" at bounding box center [471, 240] width 16 height 16
type input "[DATE]"
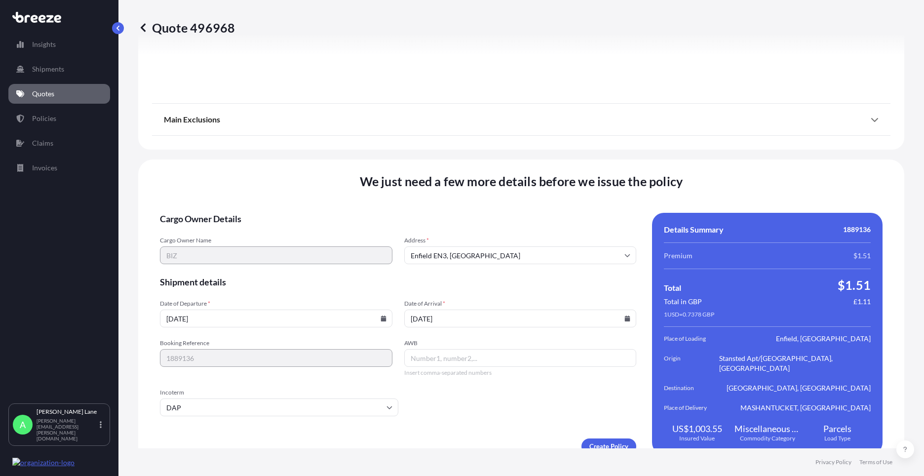
click at [434, 353] on input "AWB" at bounding box center [520, 358] width 233 height 18
paste input "392213493600"
type input "392213493600"
click at [614, 433] on div "We just need a few more details before we issue the policy Cargo Owner Details …" at bounding box center [521, 314] width 766 height 309
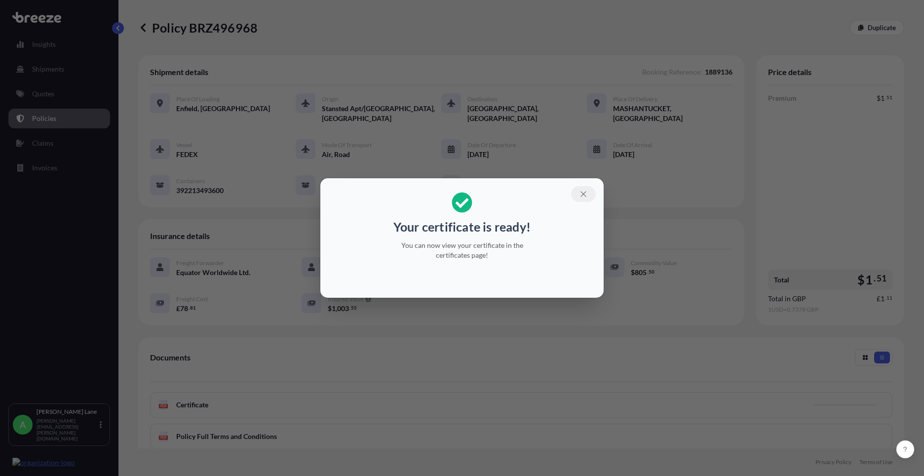
click at [590, 191] on button "button" at bounding box center [583, 194] width 25 height 16
